Goal: Feedback & Contribution: Submit feedback/report problem

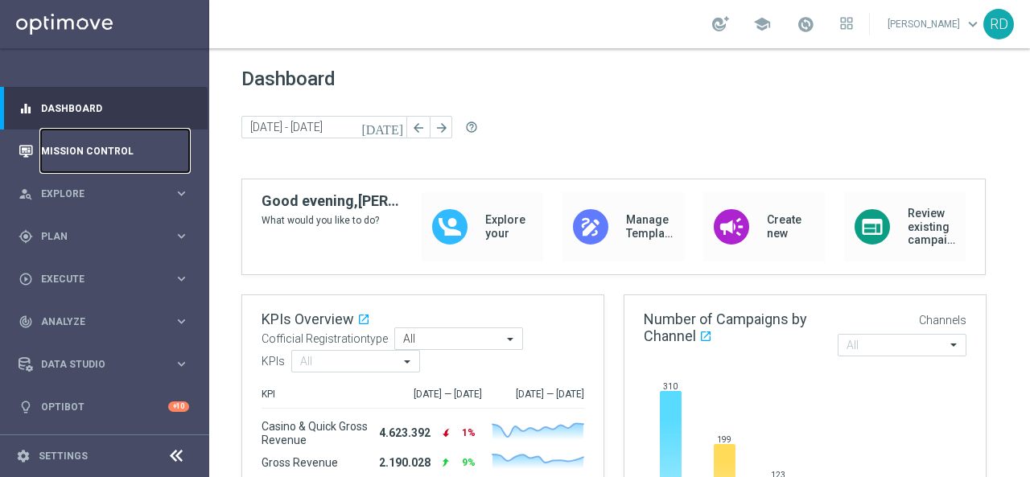
click at [135, 147] on link "Mission Control" at bounding box center [115, 151] width 148 height 43
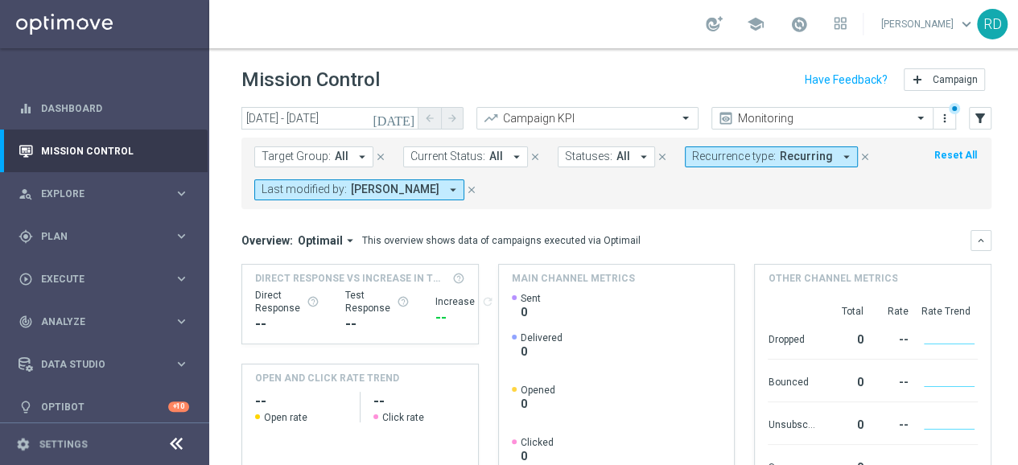
click at [411, 116] on icon "[DATE]" at bounding box center [394, 118] width 43 height 14
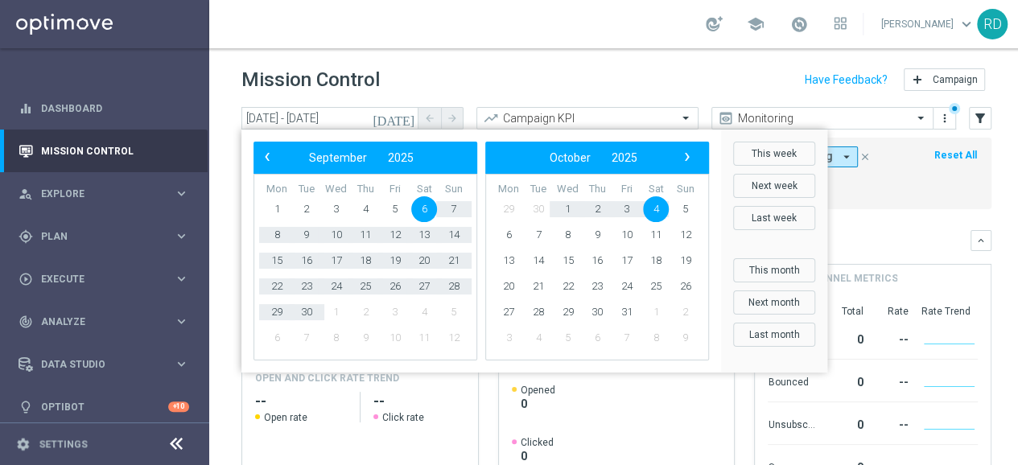
click at [424, 205] on span "6" at bounding box center [424, 209] width 26 height 26
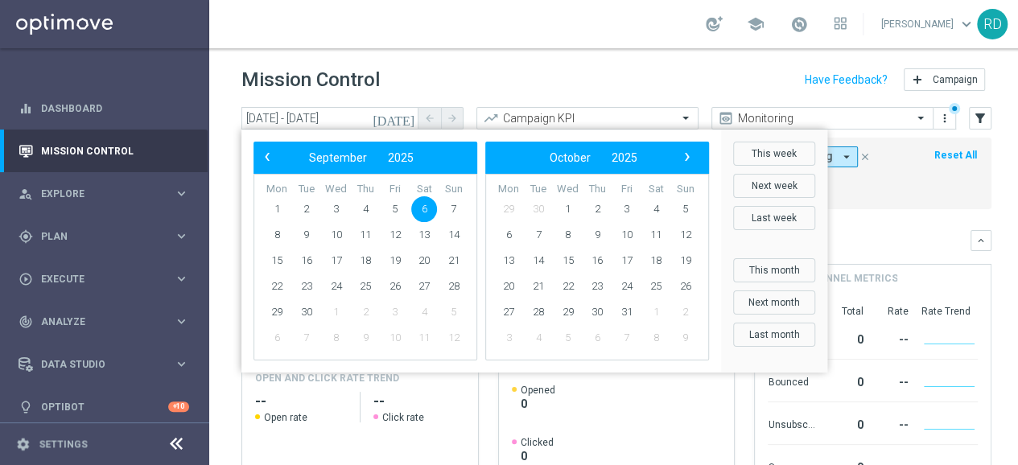
click at [424, 205] on span "6" at bounding box center [424, 209] width 26 height 26
type input "[DATE] - [DATE]"
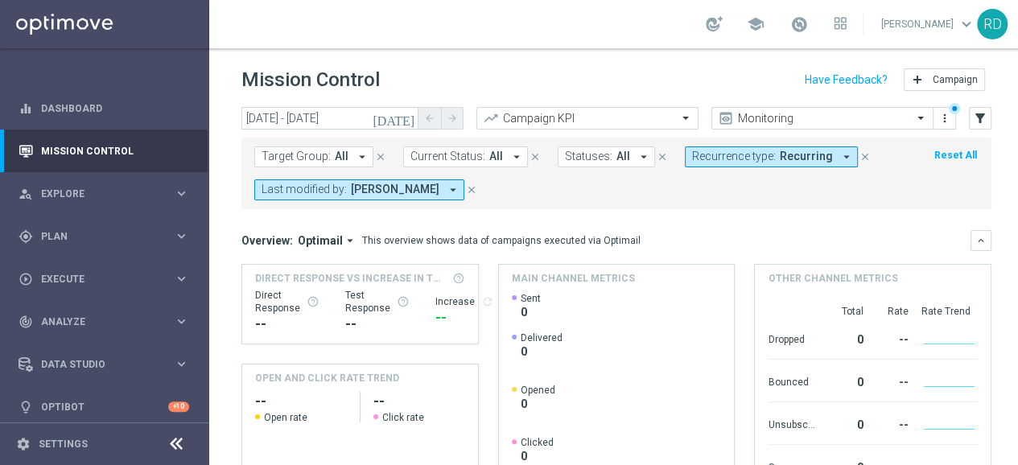
click at [839, 158] on icon "arrow_drop_down" at bounding box center [846, 157] width 14 height 14
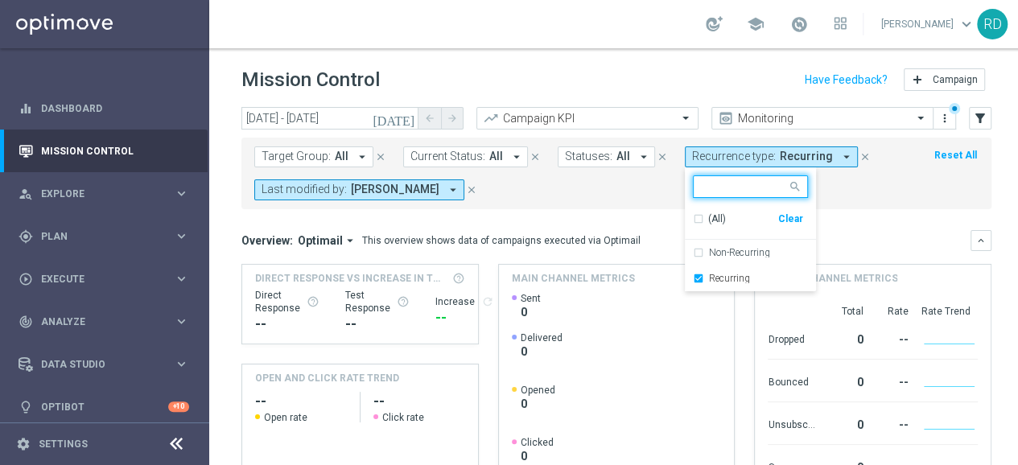
click at [693, 220] on div "(All)" at bounding box center [735, 219] width 85 height 14
click at [630, 200] on div "Target Group: All arrow_drop_down close Current Status: All arrow_drop_down clo…" at bounding box center [616, 174] width 750 height 72
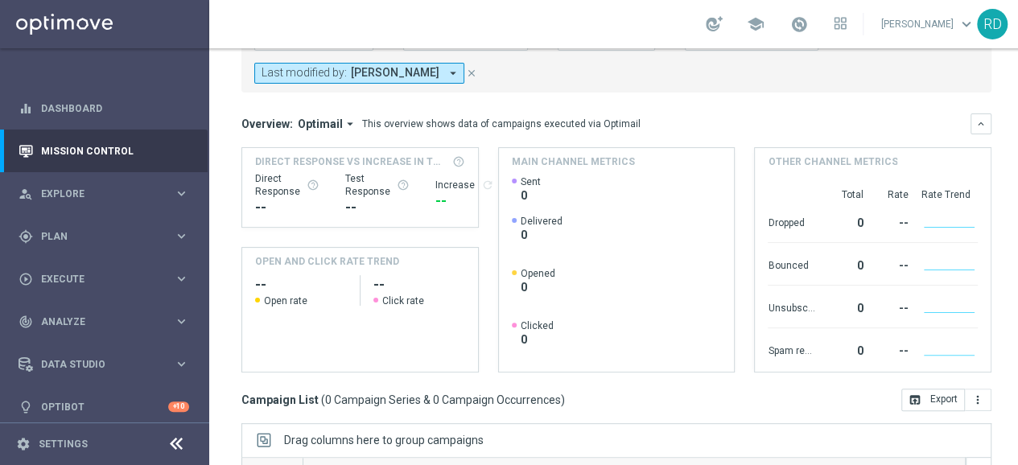
scroll to position [36, 0]
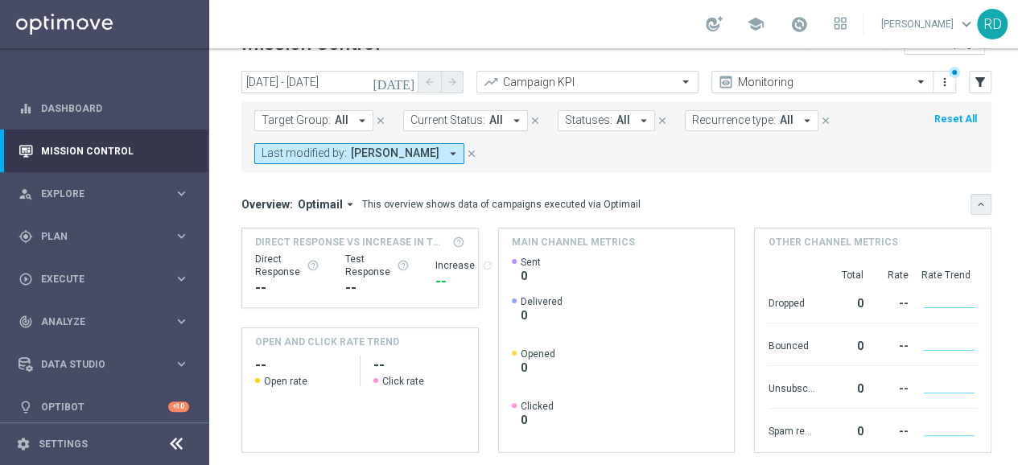
click at [976, 205] on icon "keyboard_arrow_down" at bounding box center [980, 204] width 11 height 11
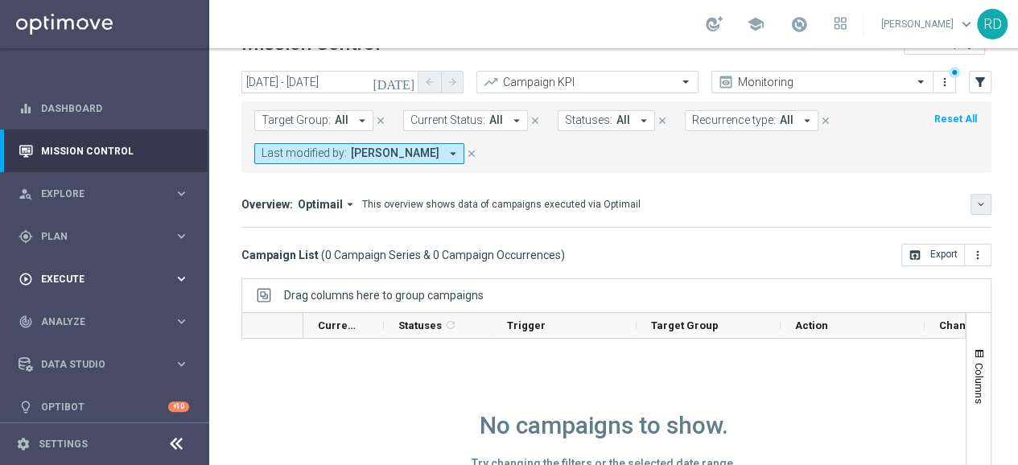
scroll to position [12, 0]
click at [90, 232] on span "Plan" at bounding box center [107, 237] width 133 height 10
click at [90, 263] on link "Target Groups" at bounding box center [105, 269] width 126 height 13
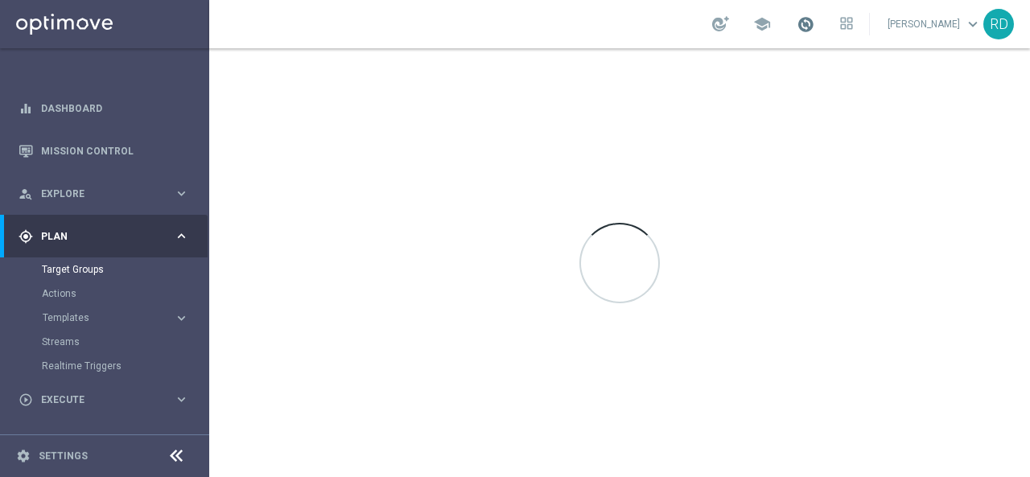
click at [797, 23] on span at bounding box center [806, 24] width 18 height 18
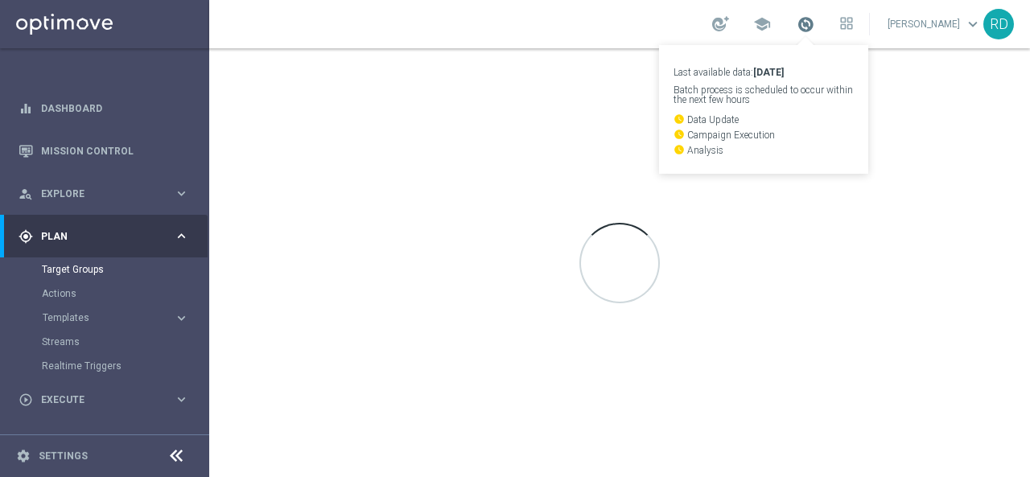
click at [797, 23] on span at bounding box center [806, 24] width 18 height 18
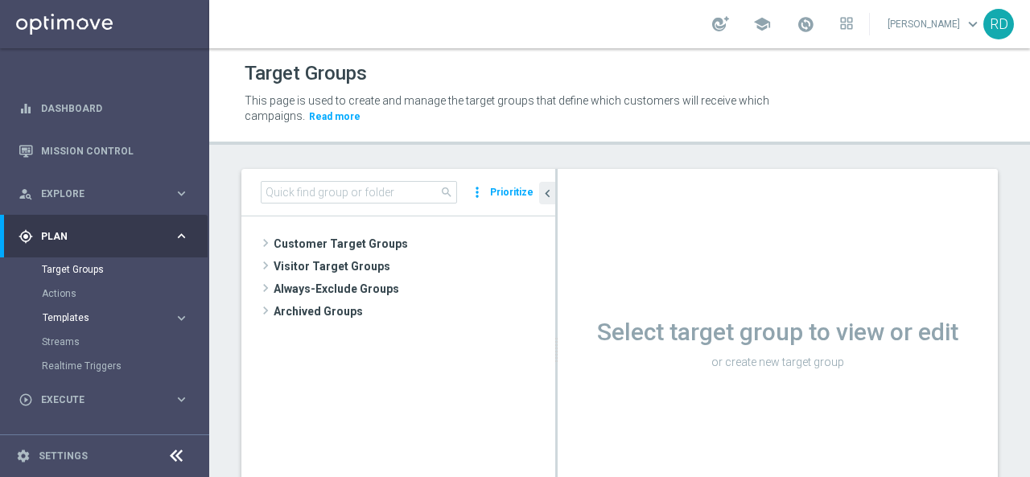
click at [73, 313] on span "Templates" at bounding box center [100, 318] width 115 height 10
click at [76, 339] on link "Optimail" at bounding box center [108, 342] width 117 height 13
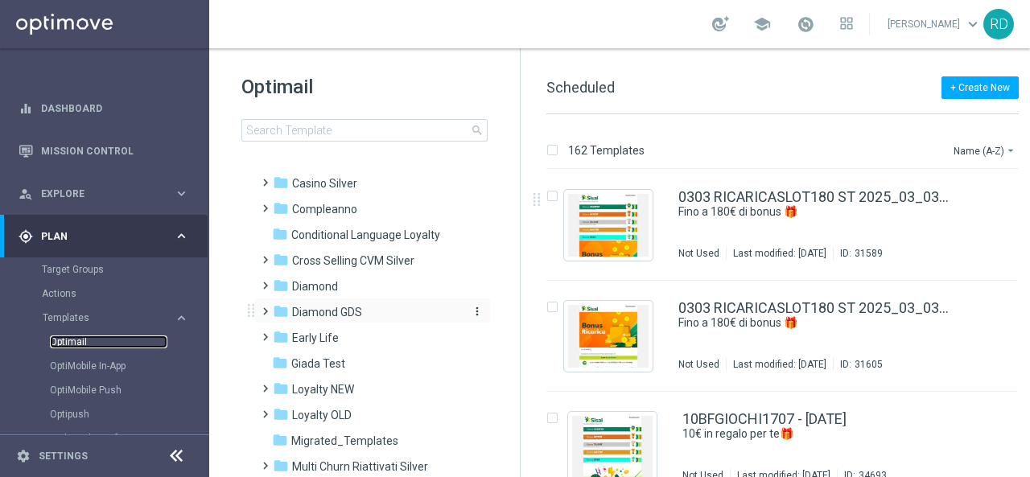
scroll to position [161, 0]
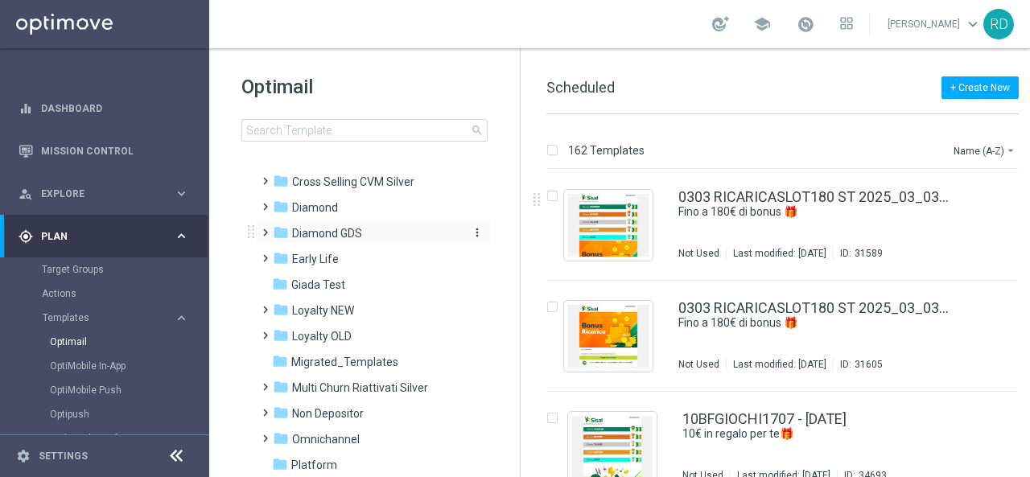
click at [307, 239] on span "Diamond GDS" at bounding box center [327, 233] width 70 height 14
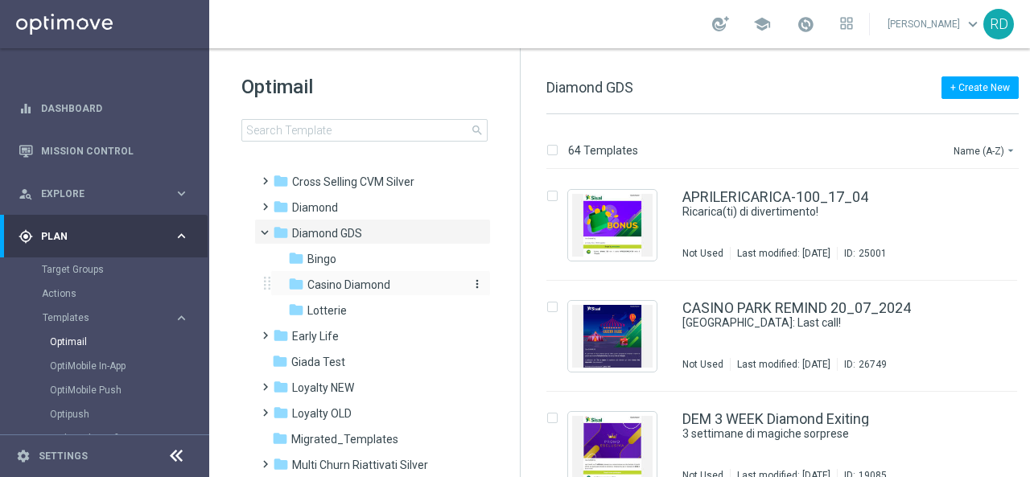
click at [341, 282] on span "Casino Diamond" at bounding box center [348, 285] width 83 height 14
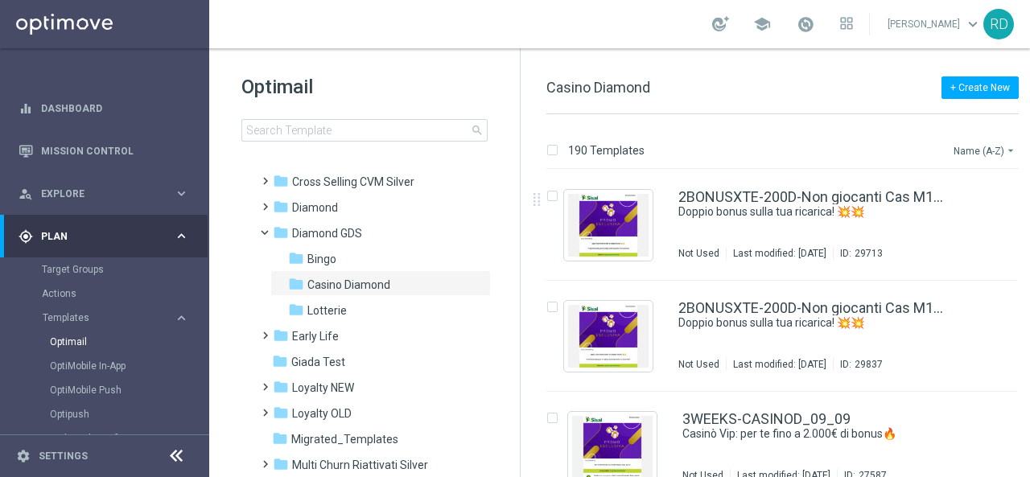
click at [965, 147] on button "Name (A-Z) arrow_drop_down" at bounding box center [985, 150] width 67 height 19
click at [945, 215] on div "Date Modified (Newest)" at bounding box center [954, 222] width 129 height 23
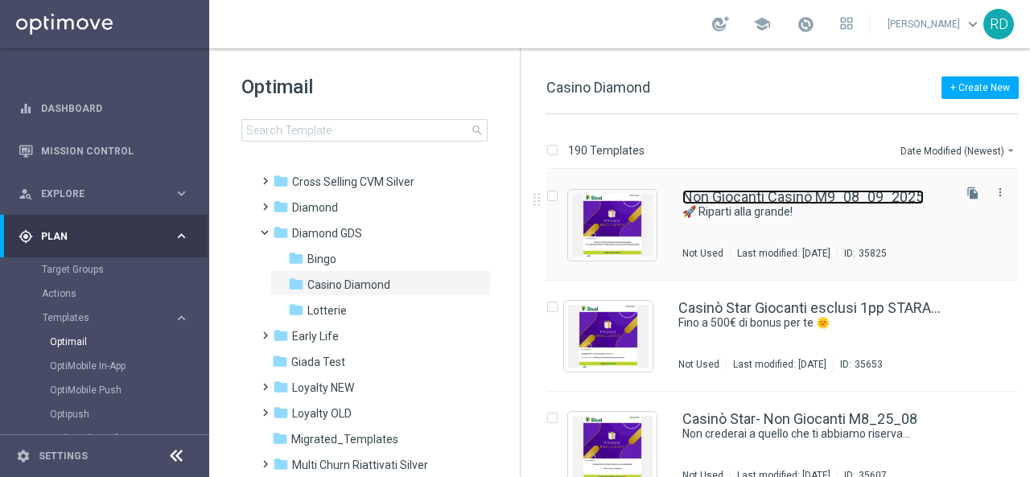
click at [735, 191] on link "Non Giocanti Casinò M9_08_09_2025" at bounding box center [802, 197] width 241 height 14
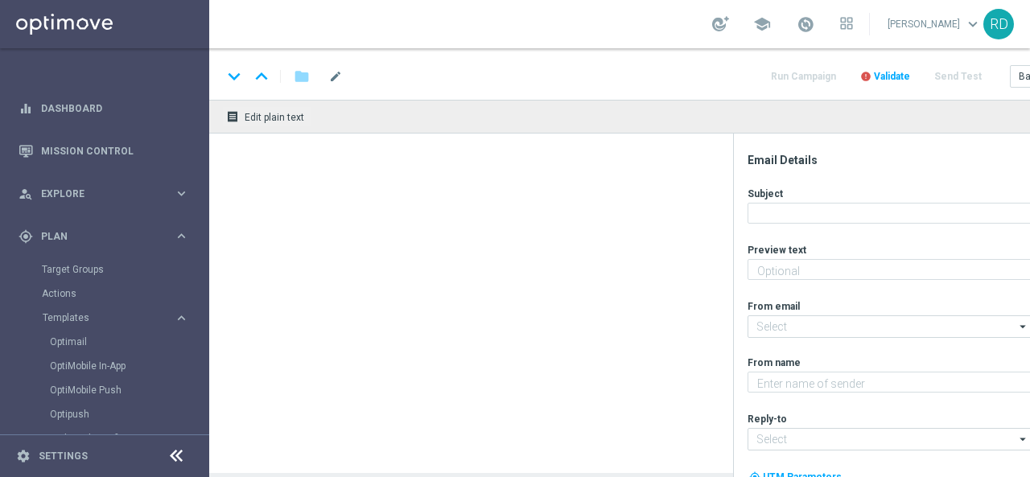
type textarea "50€ di bonus regalo per te! 🎁"
type input "[EMAIL_ADDRESS][DOMAIN_NAME]"
type textarea "Sisal Vip"
type input "[EMAIL_ADDRESS][DOMAIN_NAME]"
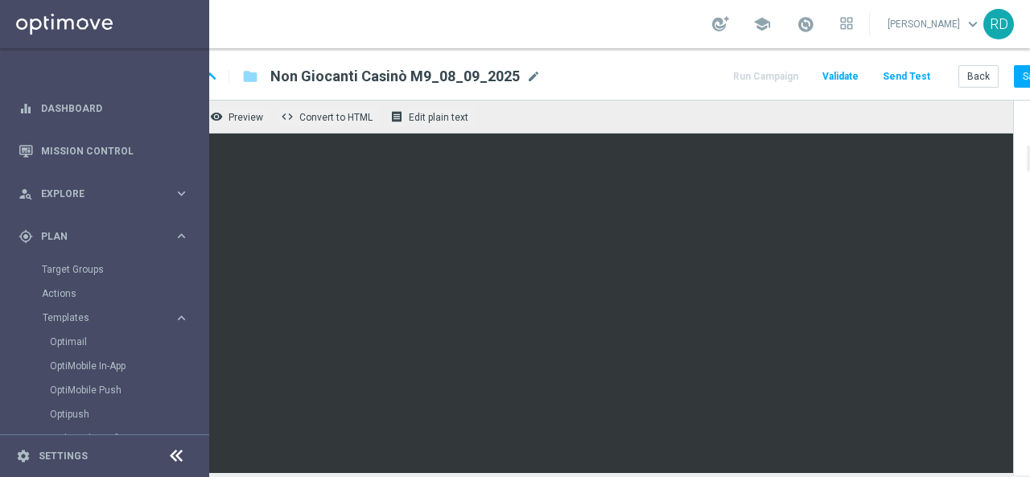
scroll to position [0, 101]
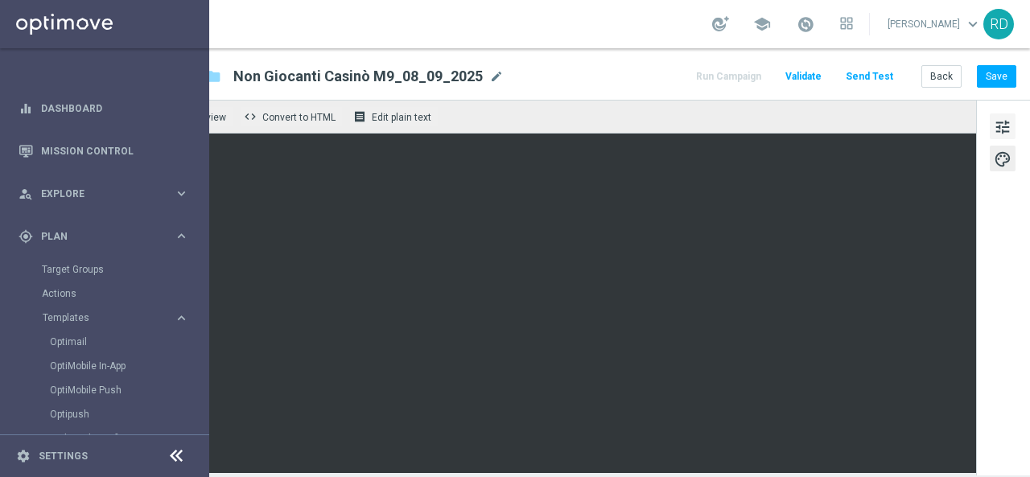
click at [996, 129] on span "tune" at bounding box center [1003, 127] width 18 height 21
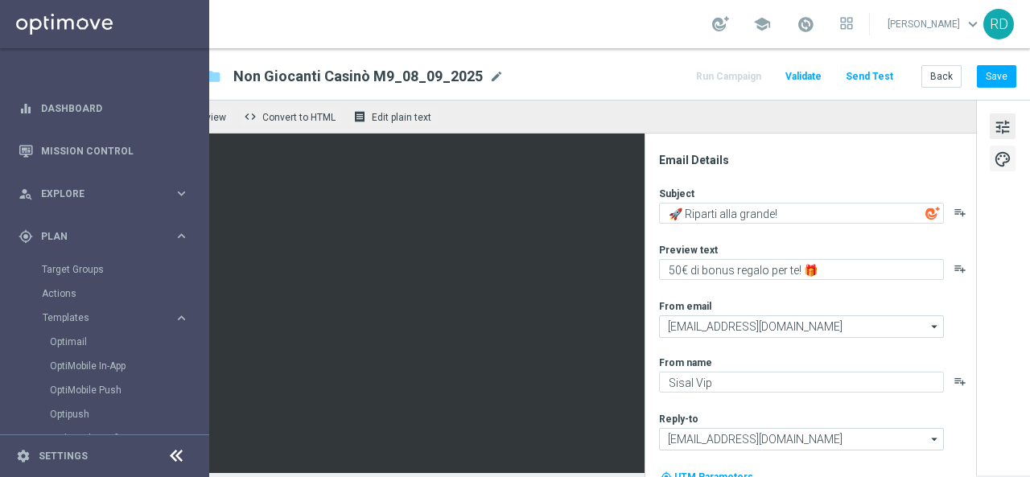
click at [994, 157] on span "palette" at bounding box center [1003, 159] width 18 height 21
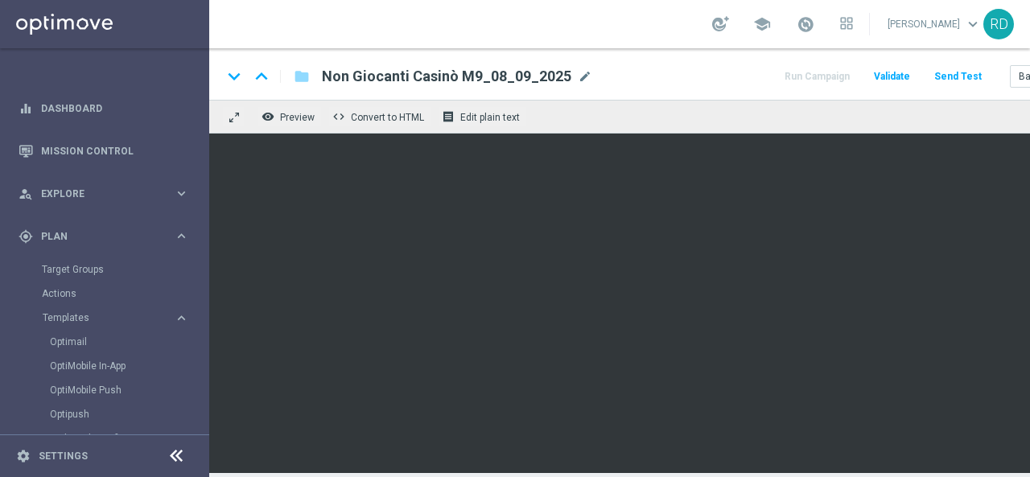
scroll to position [11, 101]
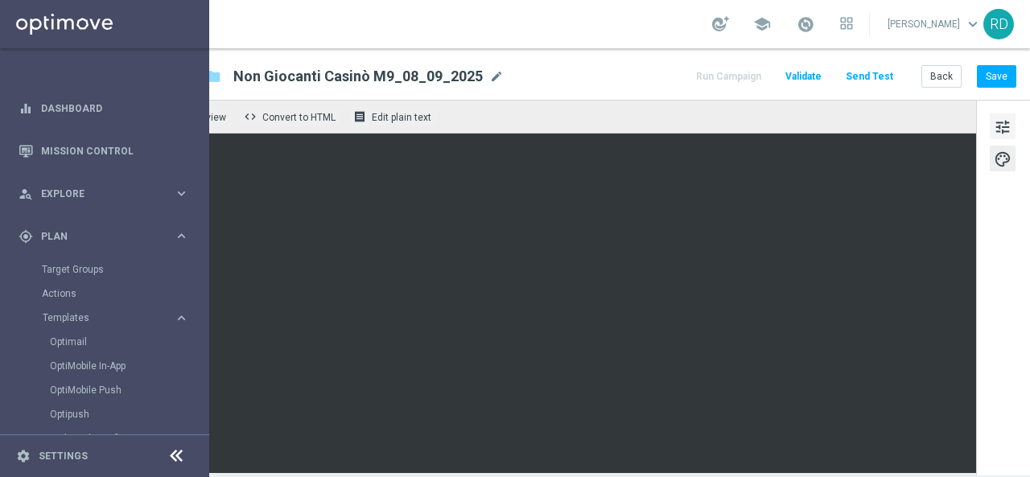
click at [994, 117] on span "tune" at bounding box center [1003, 127] width 18 height 21
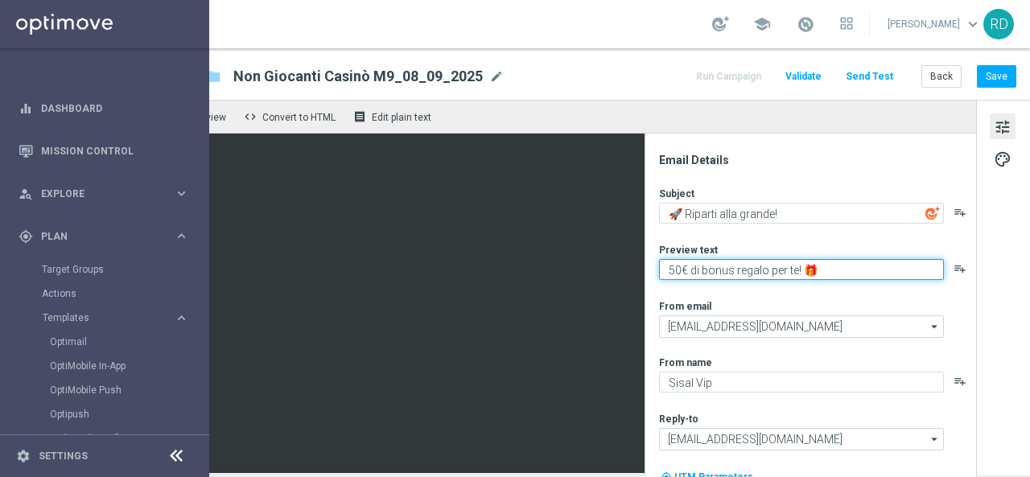
drag, startPoint x: 661, startPoint y: 258, endPoint x: 655, endPoint y: 276, distance: 19.6
click at [661, 259] on textarea "50€ di bonus regalo per te! 🎁" at bounding box center [801, 269] width 285 height 21
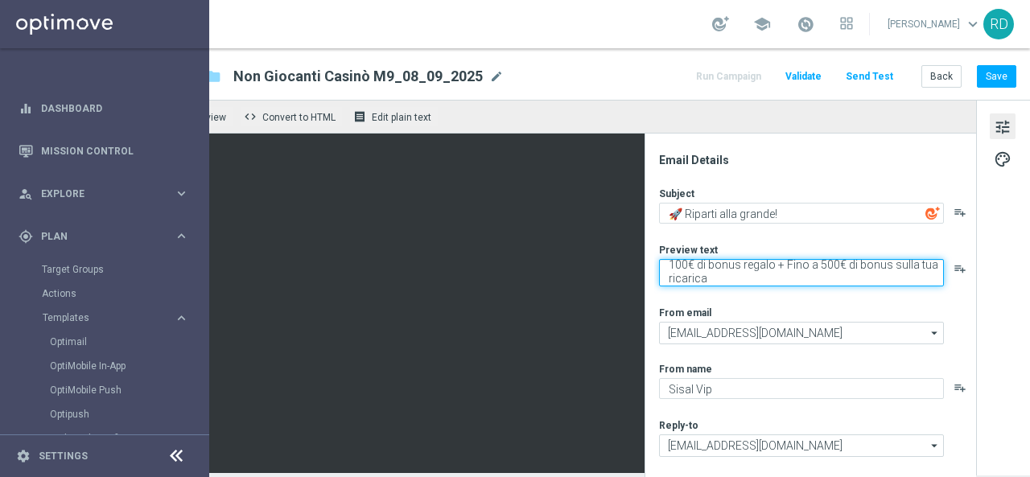
click at [742, 262] on textarea "100€ di bonus regalo + Fino a 500€ di bonus sulla tua ricarica" at bounding box center [801, 272] width 285 height 27
click at [773, 259] on textarea "100€ di bonus regalo + Fino a 500€ di bonus sulla tua ricarica" at bounding box center [801, 272] width 285 height 27
click at [764, 262] on textarea "100€ di bonus regalo + Fino a 500€ di bonus sulla tua ricarica" at bounding box center [801, 272] width 285 height 27
click at [738, 259] on textarea "100€ di bonus regalo + Fino a 500€ di bonus sulla tua ricarica" at bounding box center [801, 272] width 285 height 27
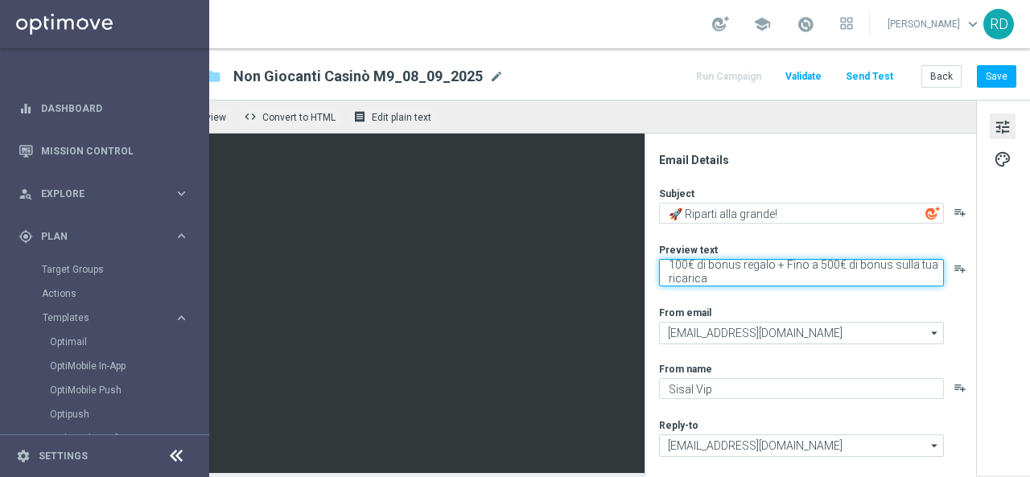
click at [773, 259] on textarea "100€ di bonus regalo + Fino a 500€ di bonus sulla tua ricarica" at bounding box center [801, 272] width 285 height 27
click at [763, 266] on textarea "100€ di bonus regalo + fino a 500€ di bonus sulla tua ricarica" at bounding box center [801, 272] width 285 height 27
click at [766, 259] on textarea "100€ di bonus regalo + fino a 500€ di bonus sulla tua ricarica" at bounding box center [801, 272] width 285 height 27
click at [773, 259] on textarea "100€ di bonus regalo + fino a 500€ di bonus sulla tua ricarica" at bounding box center [801, 272] width 285 height 27
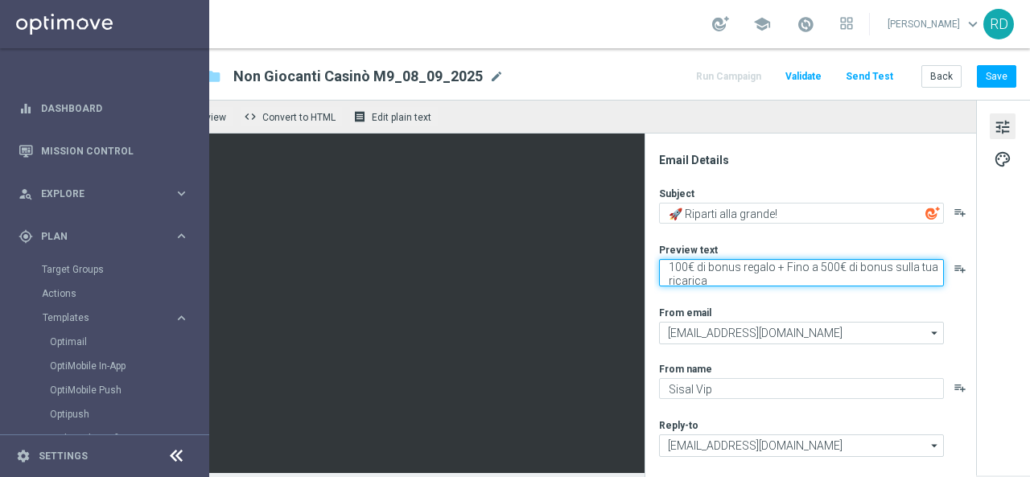
click at [781, 265] on textarea "100€ di bonus regalo + Fino a 500€ di bonus sulla tua ricarica" at bounding box center [801, 272] width 285 height 27
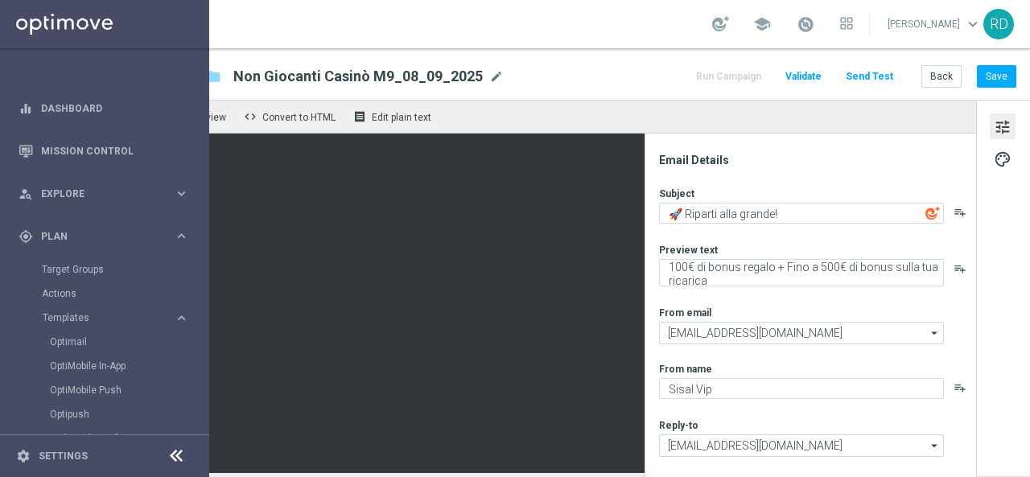
click at [763, 290] on div "Subject 🚀 Riparti alla grande! playlist_add Preview text 100€ di bonus regalo +…" at bounding box center [816, 366] width 315 height 359
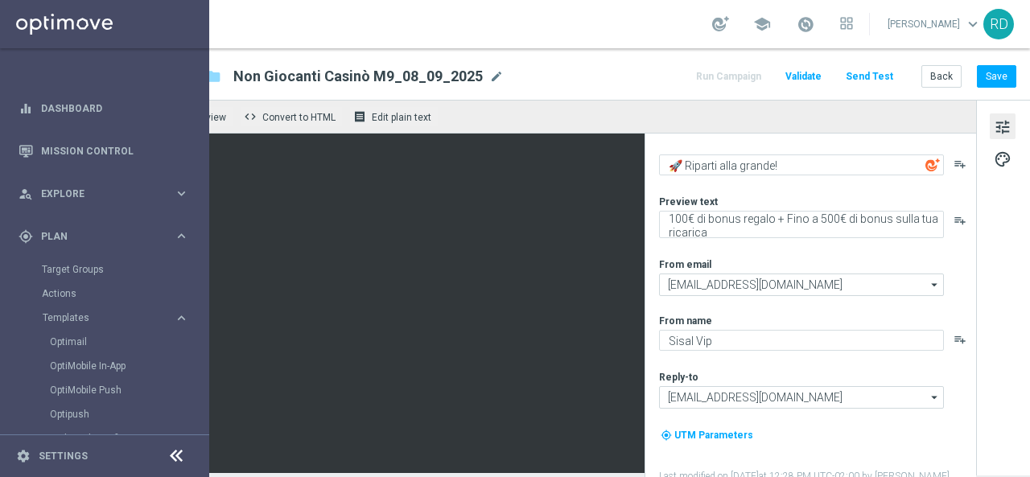
scroll to position [68, 0]
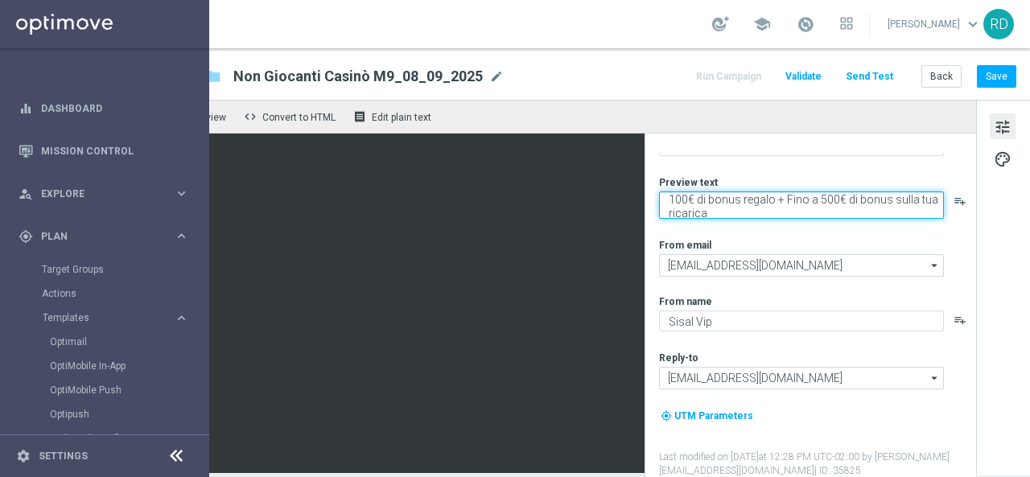
click at [758, 196] on textarea "100€ di bonus regalo + Fino a 500€ di bonus sulla tua ricarica" at bounding box center [801, 205] width 285 height 27
click at [874, 203] on textarea "100€ di bonus subito + Fino a 500€ di bonus sulla tua ricarica" at bounding box center [801, 205] width 285 height 27
click at [898, 205] on textarea "100€ di bonus subito + Fino a 500€ di bonus sulla tua ricarica" at bounding box center [801, 205] width 285 height 27
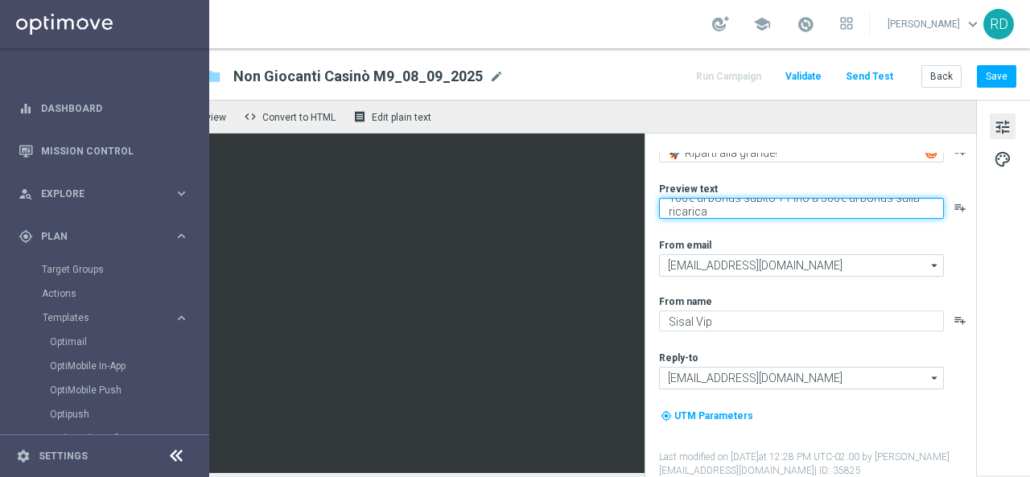
click at [659, 215] on textarea "100€ di bonus subito + Fino a 500€ di bonus sulla ricarica" at bounding box center [801, 208] width 285 height 21
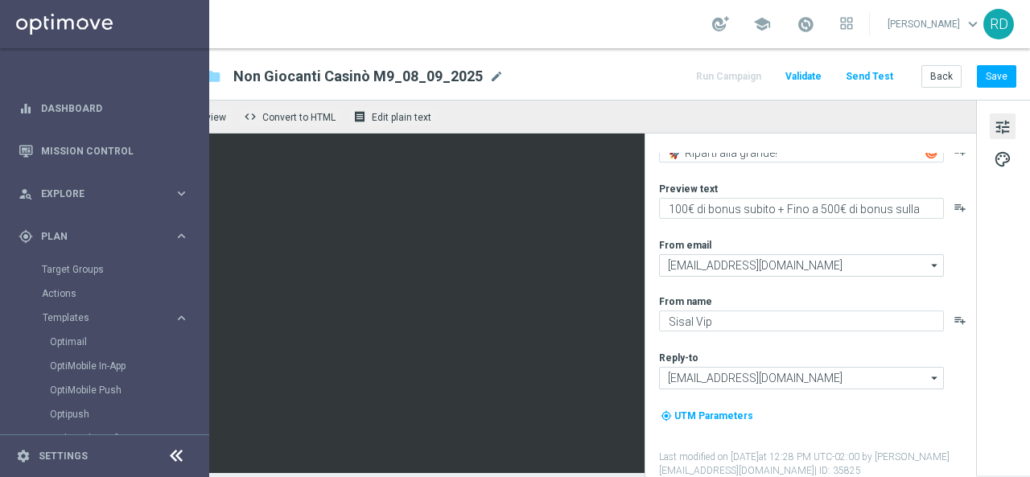
click at [705, 229] on div "Subject 🚀 Riparti alla grande! playlist_add Preview text 100€ di bonus subito +…" at bounding box center [816, 302] width 315 height 352
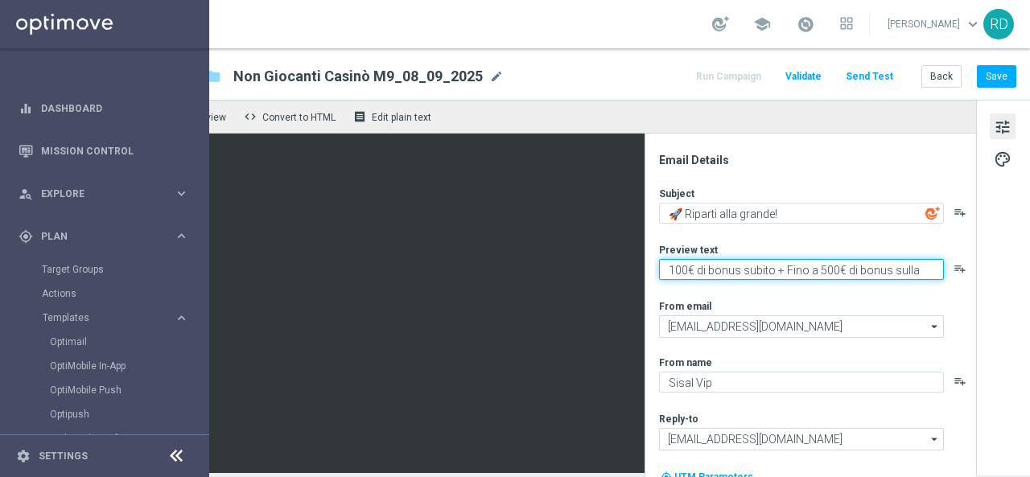
click at [681, 264] on textarea "100€ di bonus subito + Fino a 500€ di bonus sulla ricarica" at bounding box center [801, 269] width 285 height 21
click at [671, 268] on textarea "100€ di bonus subito + Fino a 500€ di bonus sulla ricarica" at bounding box center [801, 269] width 285 height 21
click at [893, 273] on textarea "100€ di bonus subito + Fino a 500€ di bonus sulla ricarica" at bounding box center [801, 269] width 285 height 21
click at [903, 270] on textarea "100€ di bonus subito + Fino a 500€ di bonus sulla ricarica" at bounding box center [801, 269] width 285 height 21
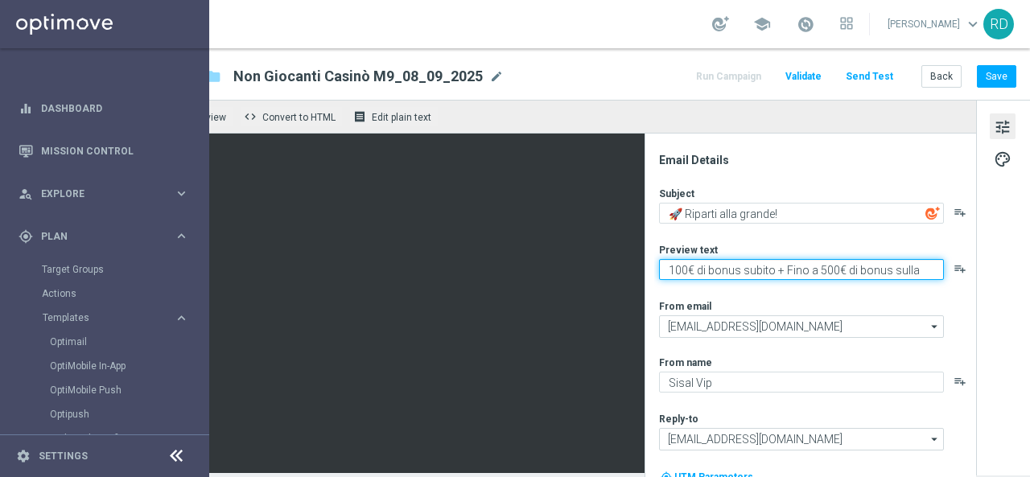
click at [895, 270] on textarea "100€ di bonus subito + Fino a 500€ di bonus sulla ricarica" at bounding box center [801, 269] width 285 height 21
click at [898, 270] on textarea "100€ di bonus subito + Fino a 500€ di bonus sulla ricarica" at bounding box center [801, 269] width 285 height 21
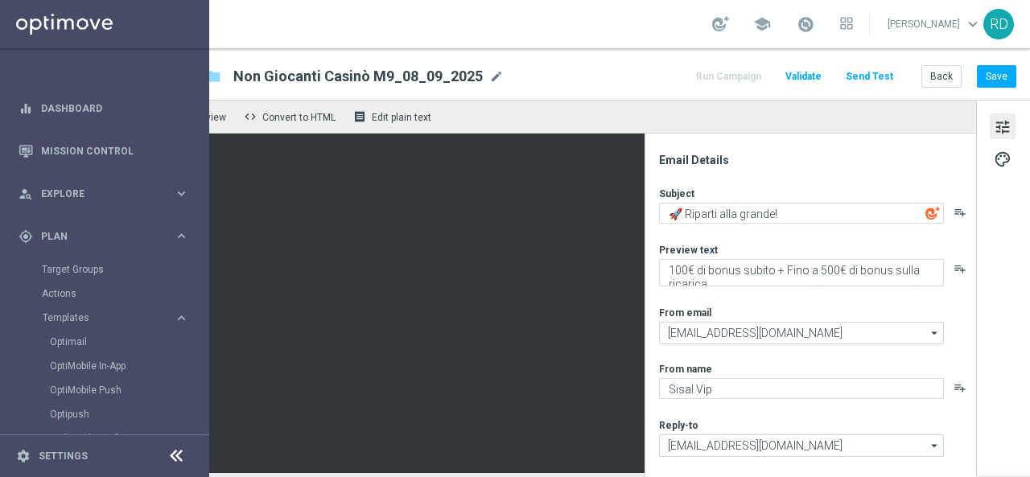
click at [925, 215] on img at bounding box center [932, 213] width 14 height 14
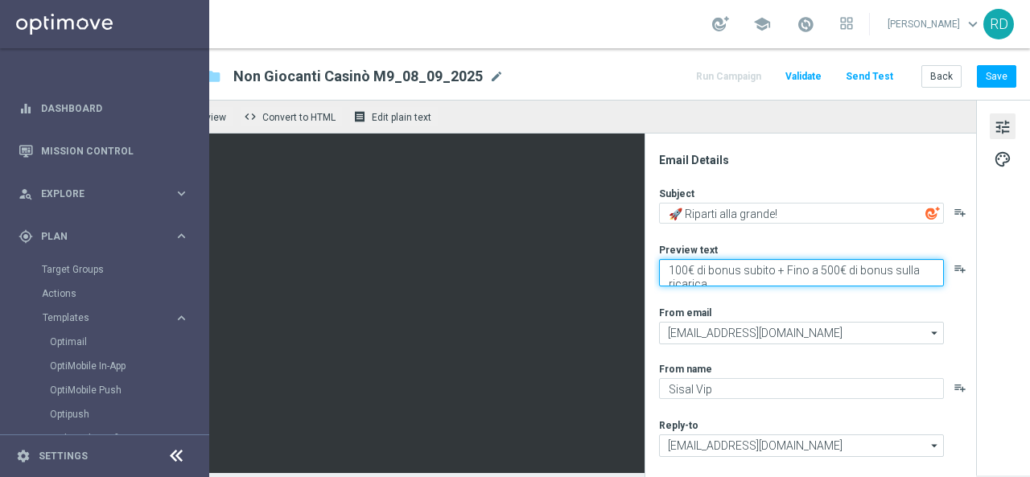
drag, startPoint x: 768, startPoint y: 267, endPoint x: 650, endPoint y: 274, distance: 117.7
click at [659, 274] on textarea "100€ di bonus subito + Fino a 500€ di bonus sulla ricarica" at bounding box center [801, 272] width 285 height 27
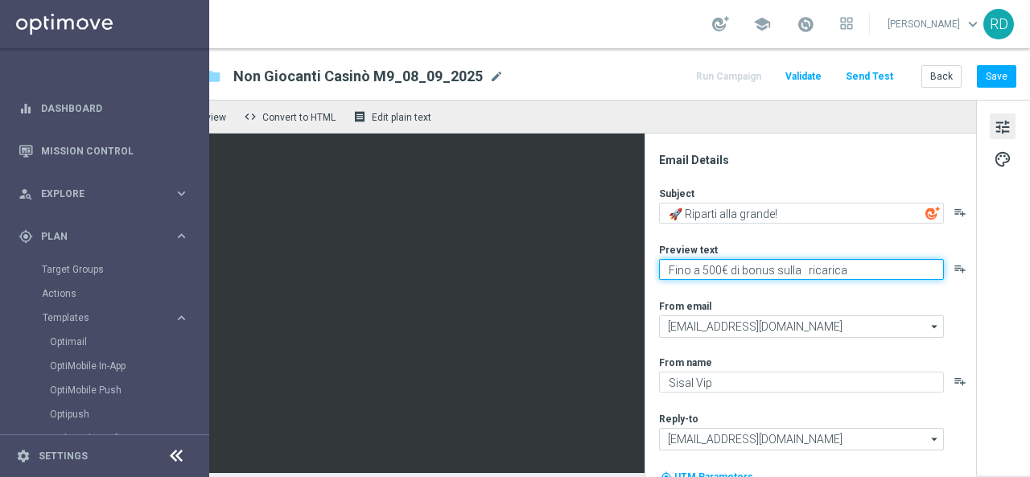
click at [695, 270] on textarea "Fino a 500€ di bonus sulla ricarica" at bounding box center [801, 269] width 285 height 21
drag, startPoint x: 830, startPoint y: 268, endPoint x: 764, endPoint y: 272, distance: 66.1
click at [764, 272] on textarea "Fino a 600€ di bonus sulla ricarica" at bounding box center [801, 269] width 285 height 21
type textarea "Fino a 600€ di bonus per te!"
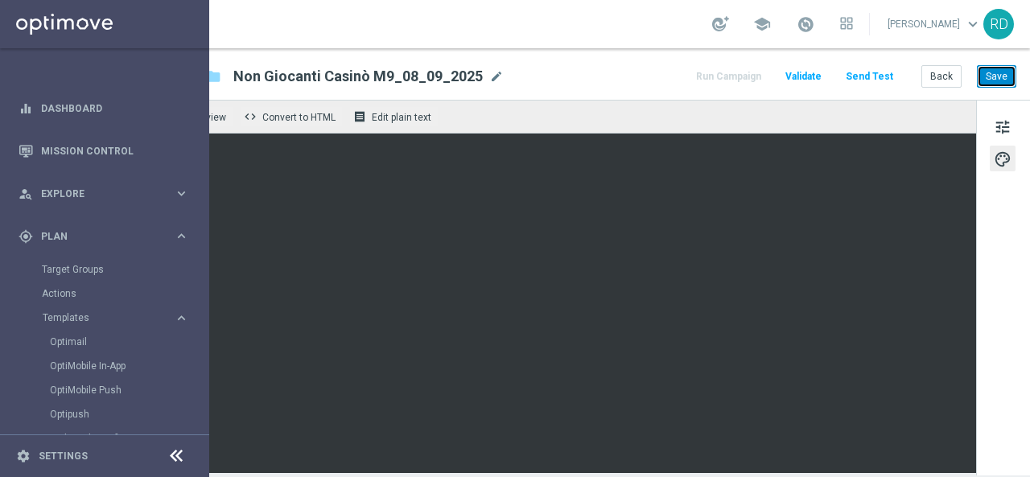
click at [991, 74] on button "Save" at bounding box center [996, 76] width 39 height 23
click at [71, 337] on link "Optimail" at bounding box center [108, 342] width 117 height 13
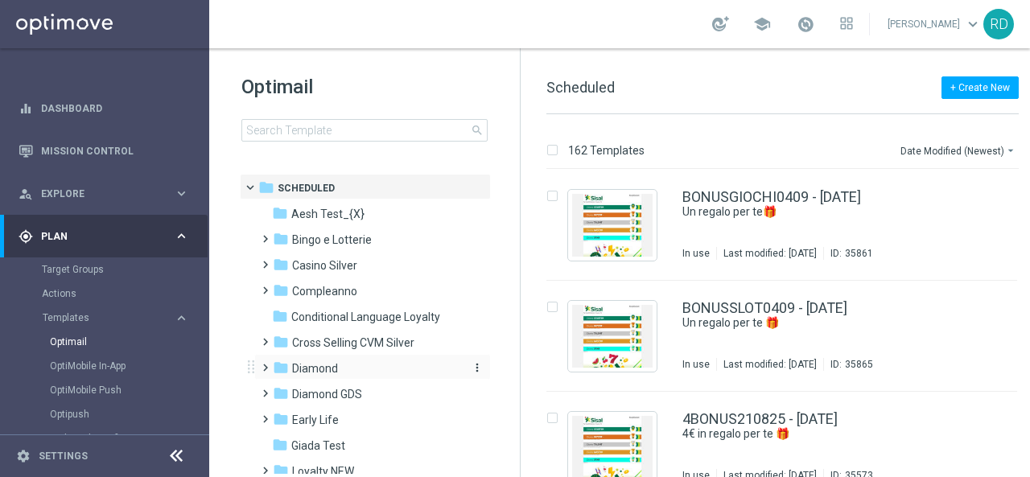
click at [277, 369] on icon "folder" at bounding box center [281, 368] width 16 height 16
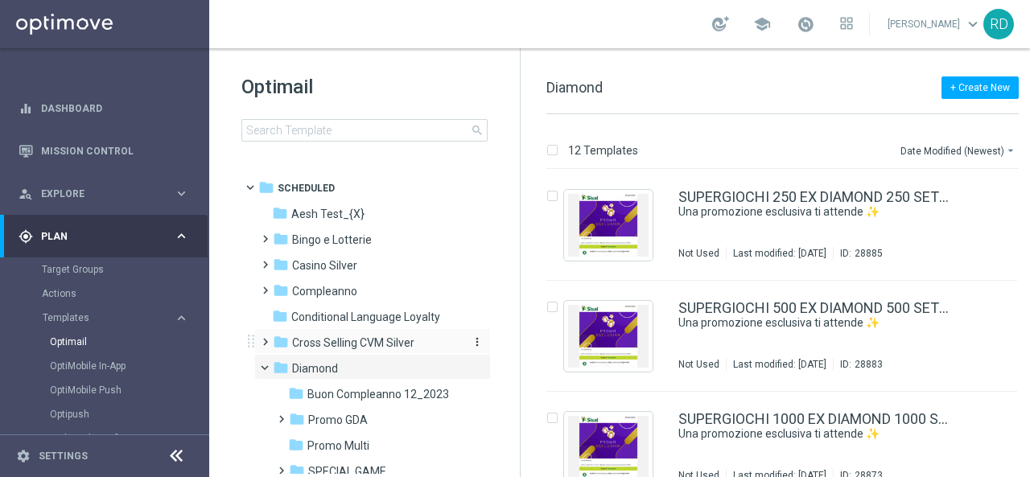
scroll to position [161, 0]
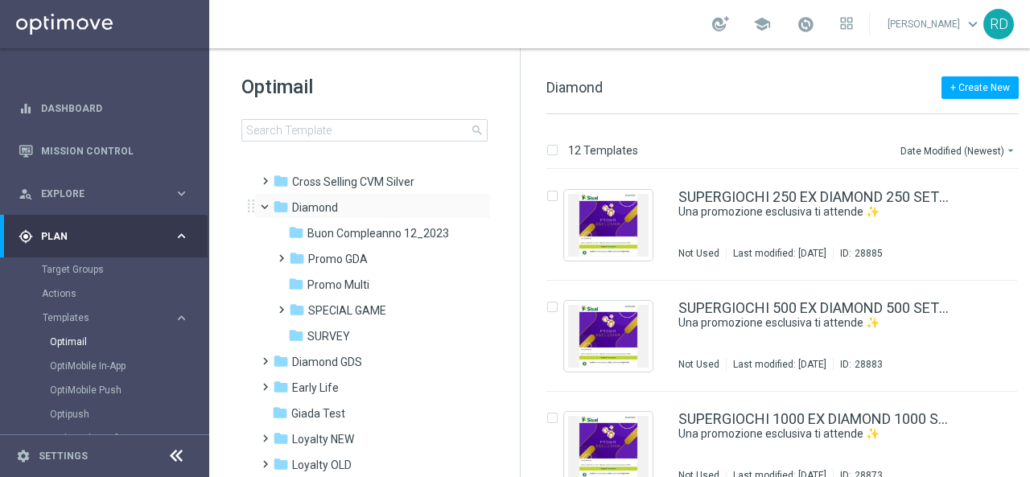
click at [270, 207] on span at bounding box center [272, 203] width 6 height 7
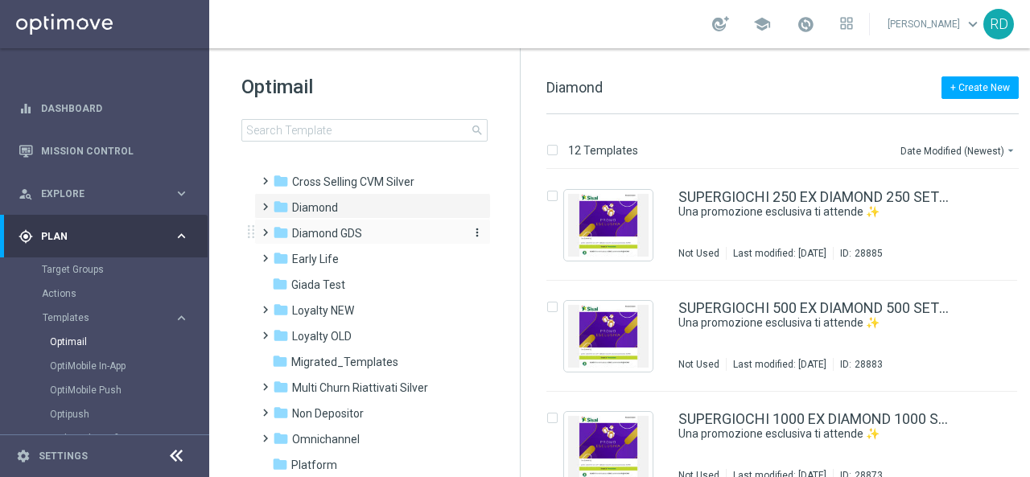
click at [317, 235] on span "Diamond GDS" at bounding box center [327, 233] width 70 height 14
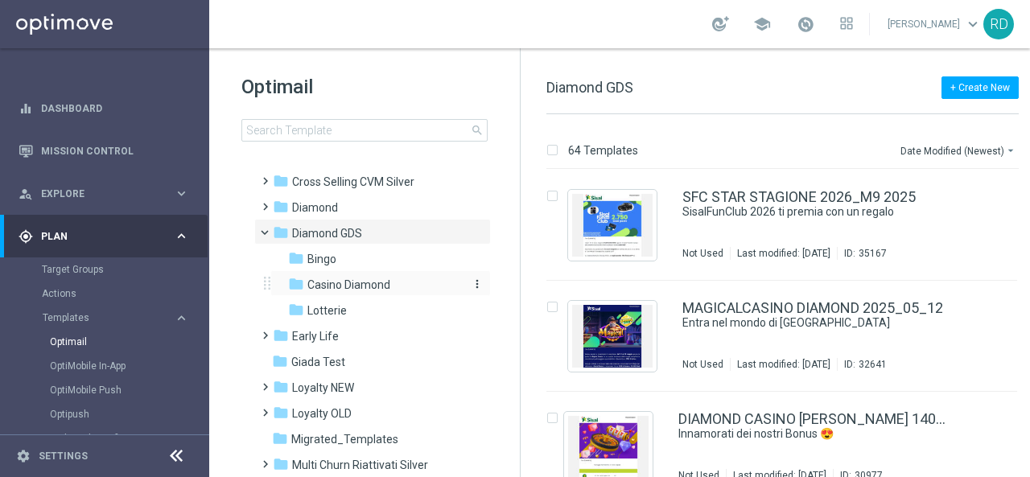
click at [329, 290] on span "Casino Diamond" at bounding box center [348, 285] width 83 height 14
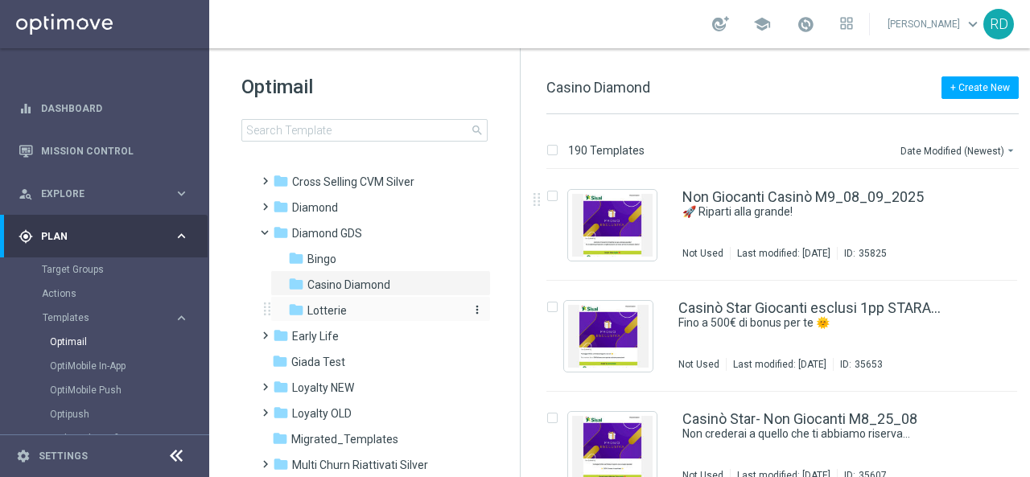
click at [310, 311] on span "Lotterie" at bounding box center [326, 310] width 39 height 14
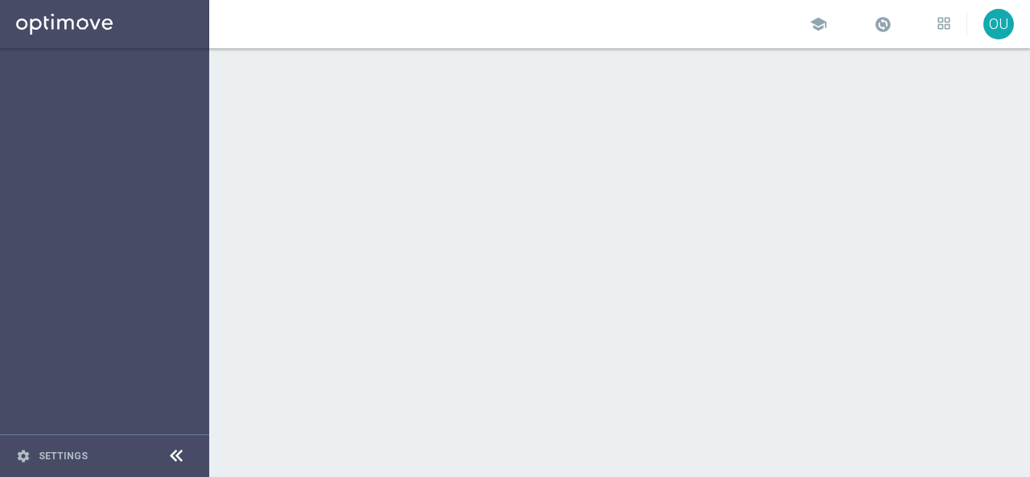
click at [470, 189] on div at bounding box center [619, 262] width 821 height 429
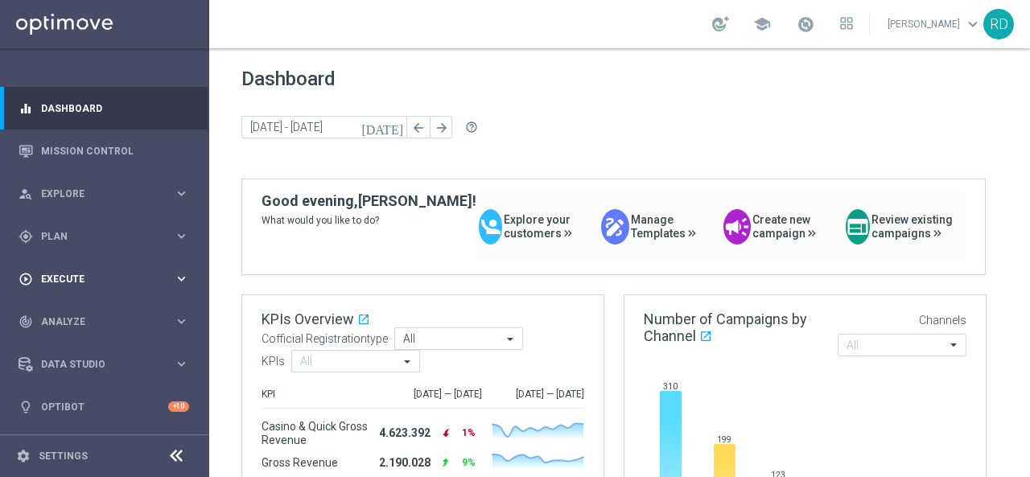
click at [80, 270] on div "play_circle_outline Execute keyboard_arrow_right" at bounding box center [104, 279] width 208 height 43
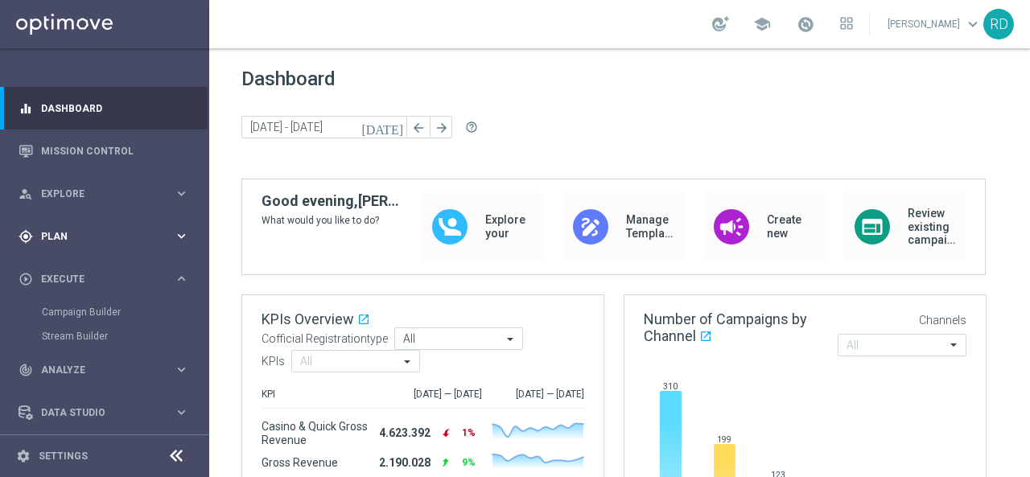
click at [97, 237] on span "Plan" at bounding box center [107, 237] width 133 height 10
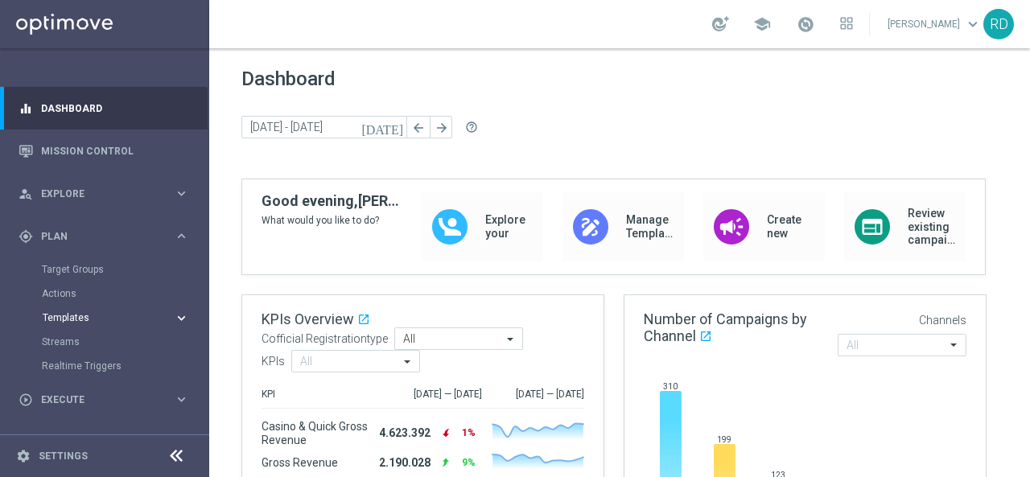
click at [84, 320] on span "Templates" at bounding box center [100, 318] width 115 height 10
click at [87, 344] on link "Optimail" at bounding box center [108, 342] width 117 height 13
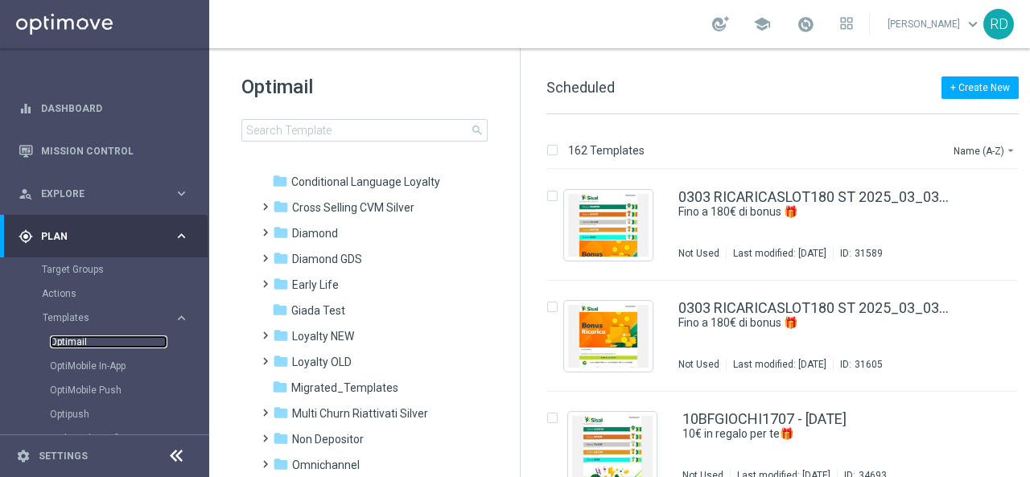
scroll to position [161, 0]
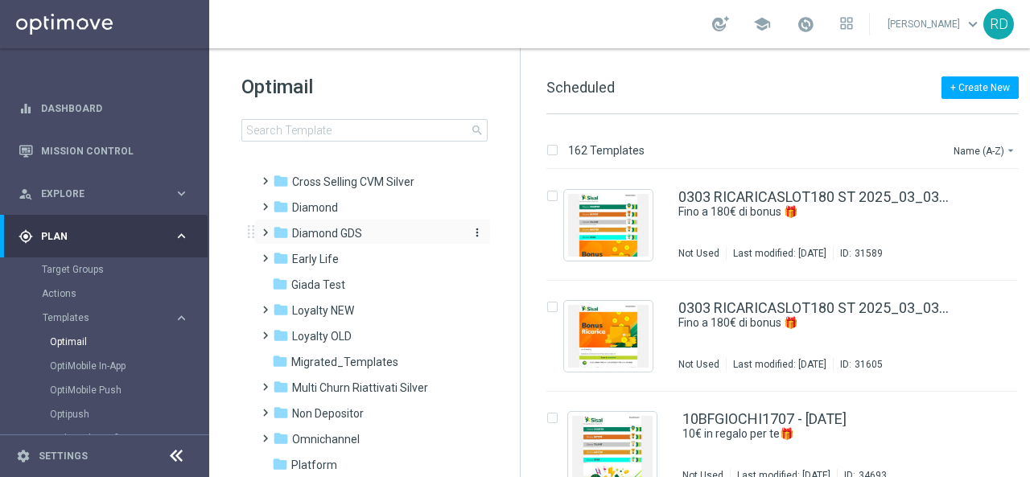
click at [275, 239] on icon "folder" at bounding box center [281, 233] width 16 height 16
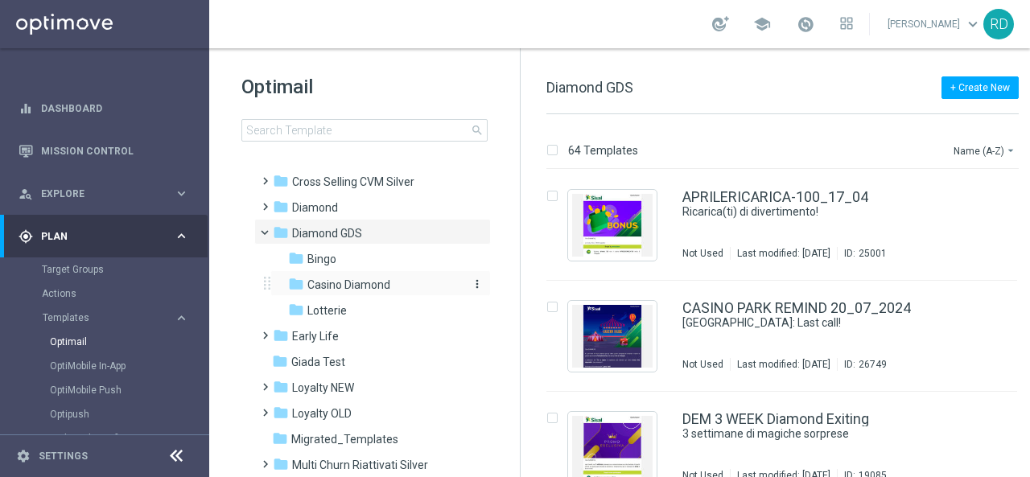
click at [338, 282] on span "Casino Diamond" at bounding box center [348, 285] width 83 height 14
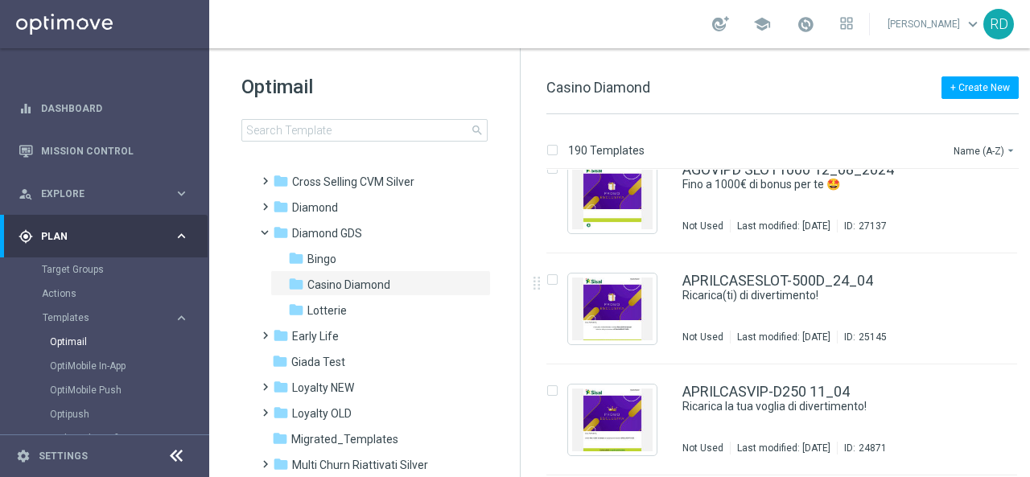
scroll to position [805, 0]
click at [948, 147] on div "190 Templates Name (A-Z) arrow_drop_down" at bounding box center [782, 154] width 472 height 29
click at [962, 150] on button "Name (A-Z) arrow_drop_down" at bounding box center [985, 150] width 67 height 19
click at [950, 216] on span "Date Modified (Newest)" at bounding box center [957, 221] width 108 height 11
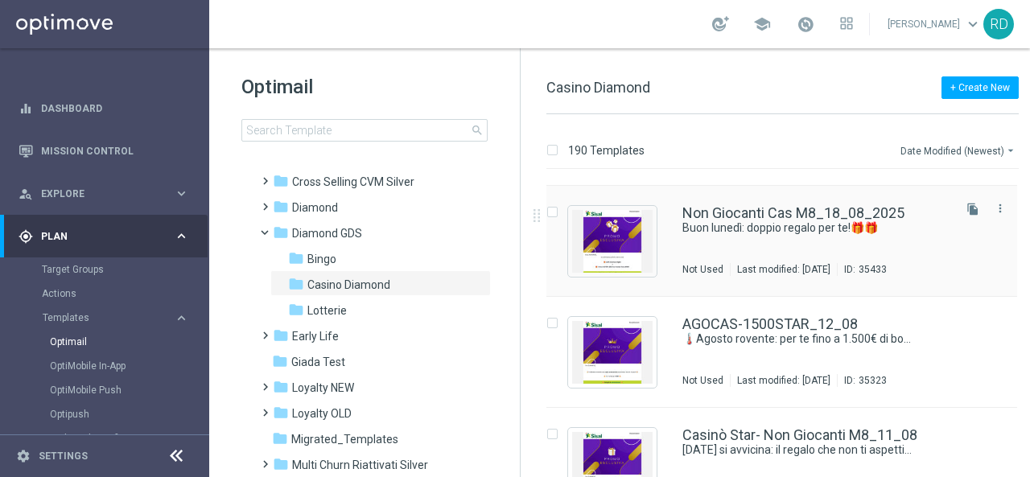
scroll to position [402, 0]
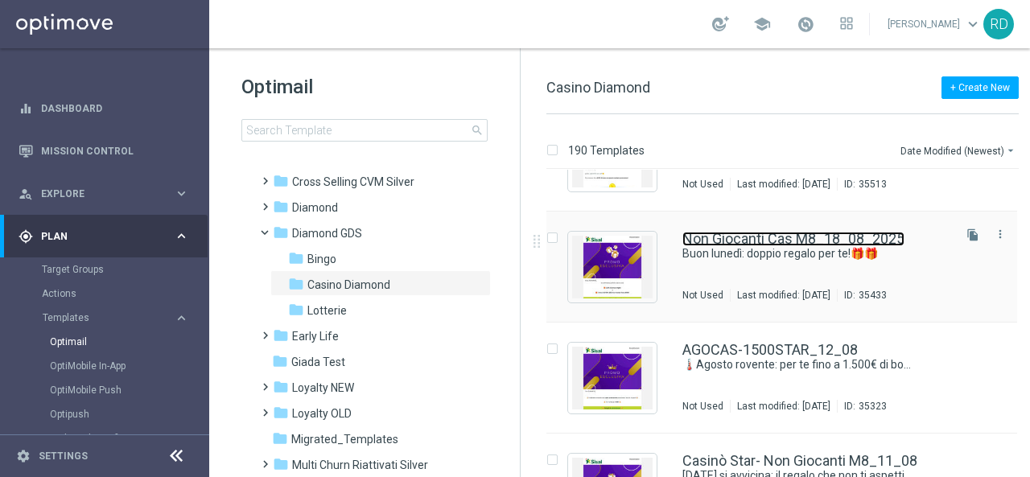
click at [719, 242] on link "Non Giocanti Cas M8_18_08_2025" at bounding box center [793, 239] width 222 height 14
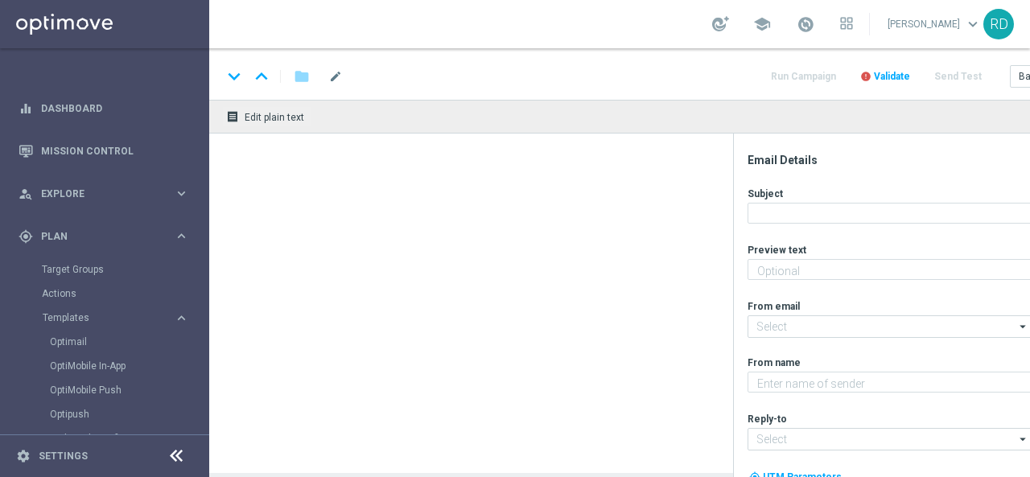
type textarea "Scopri cosa ti abbiamo riservato!"
type textarea "Sisal Vip"
type input "[EMAIL_ADDRESS][DOMAIN_NAME]"
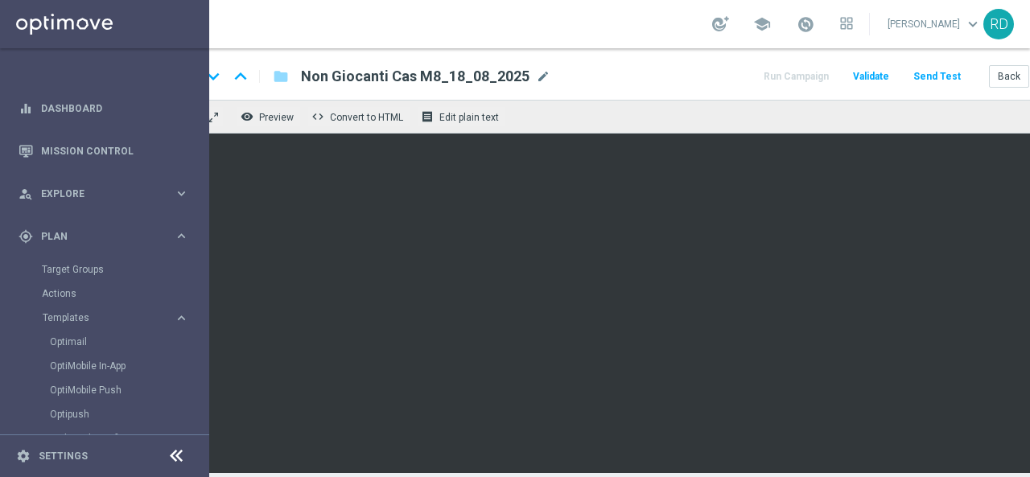
scroll to position [11, 4]
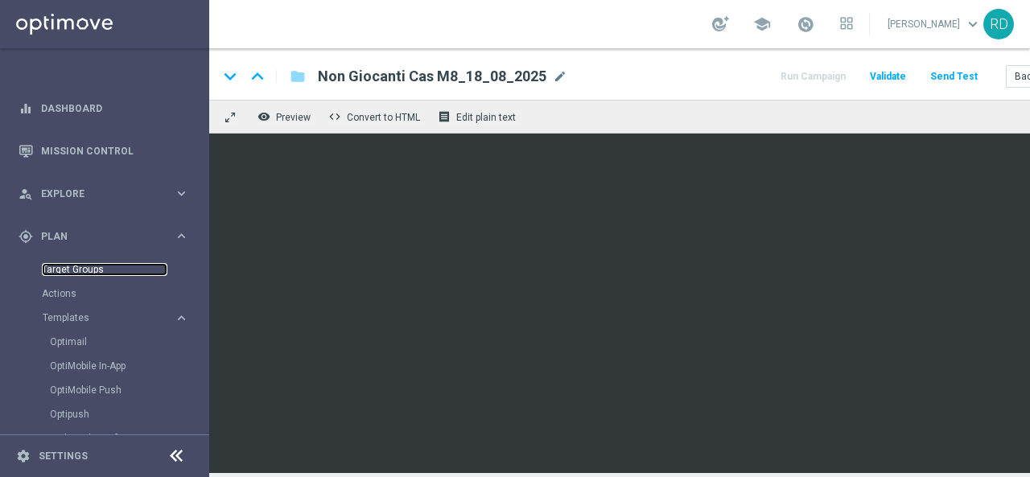
click at [64, 268] on link "Target Groups" at bounding box center [105, 269] width 126 height 13
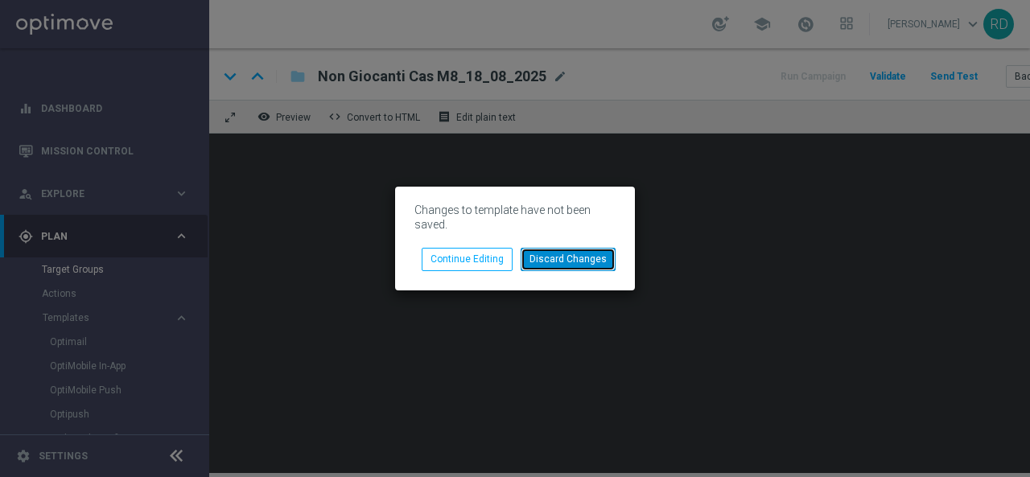
click at [574, 262] on button "Discard Changes" at bounding box center [568, 259] width 95 height 23
